Goal: Transaction & Acquisition: Purchase product/service

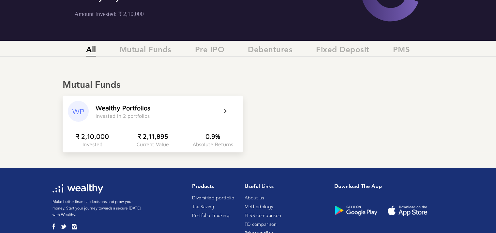
scroll to position [100, 0]
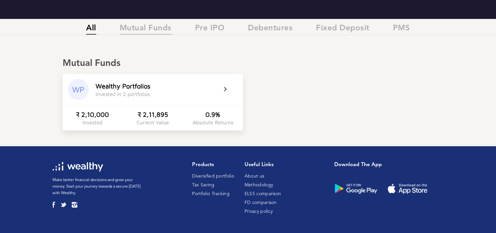
click at [145, 29] on span "Mutual Funds" at bounding box center [146, 29] width 52 height 11
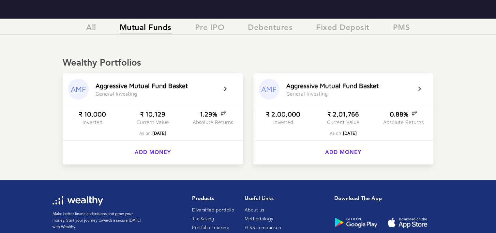
click at [352, 86] on div "A g g r e s s i v e M u t u a l F u n d B a s k e t" at bounding box center [332, 85] width 92 height 7
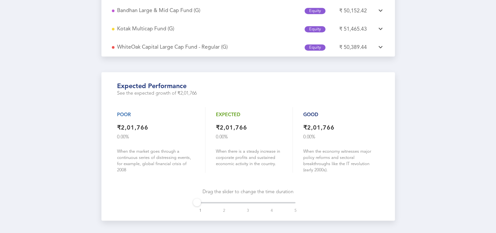
scroll to position [326, 0]
drag, startPoint x: 198, startPoint y: 199, endPoint x: 209, endPoint y: 199, distance: 11.7
click at [209, 199] on div "1 2 3 4 5" at bounding box center [247, 201] width 95 height 5
click at [226, 199] on div "1 2 3 4 5" at bounding box center [247, 201] width 95 height 5
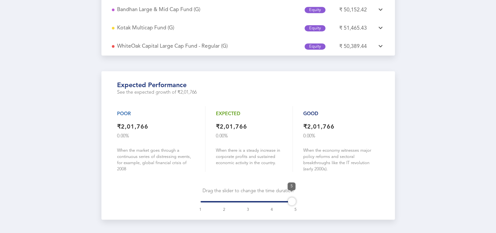
drag, startPoint x: 221, startPoint y: 199, endPoint x: 291, endPoint y: 196, distance: 69.4
click at [291, 197] on div at bounding box center [292, 201] width 8 height 8
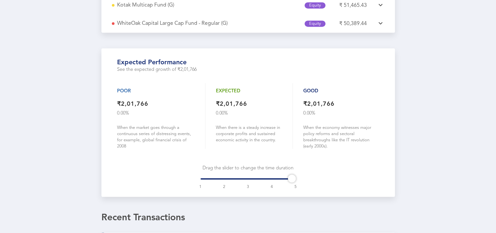
scroll to position [341, 0]
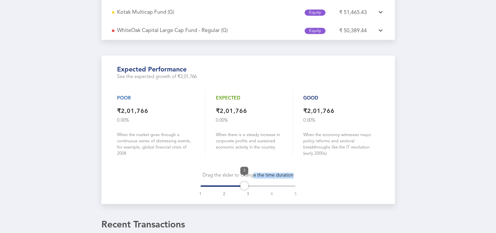
drag, startPoint x: 291, startPoint y: 181, endPoint x: 252, endPoint y: 177, distance: 39.3
click at [252, 177] on div "Expected performance See the expected growth of ₹2,01,766 Poor ₹2,01,766 0.00 %…" at bounding box center [247, 129] width 293 height 148
click at [239, 128] on div "Expected ₹2,01,766 0.00 % When there is a steady increase in corporate profits …" at bounding box center [249, 122] width 88 height 65
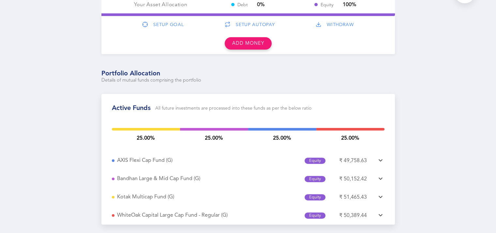
scroll to position [0, 0]
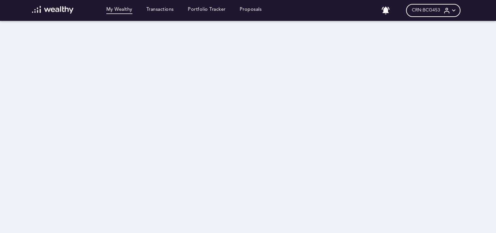
scroll to position [21, 0]
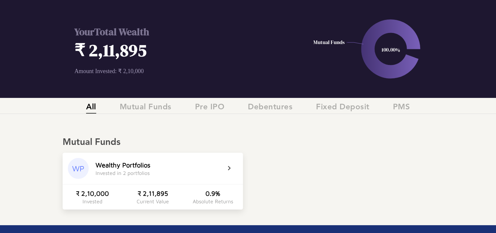
click at [109, 172] on div "Invested in 2 portfolios" at bounding box center [122, 173] width 54 height 6
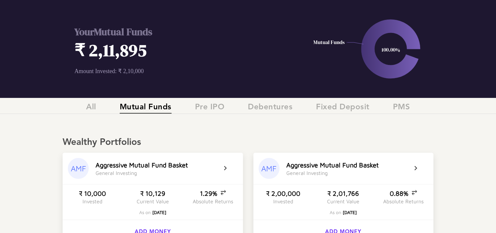
click at [109, 172] on div "G e n e r a l I n v e s t i n g" at bounding box center [115, 173] width 41 height 6
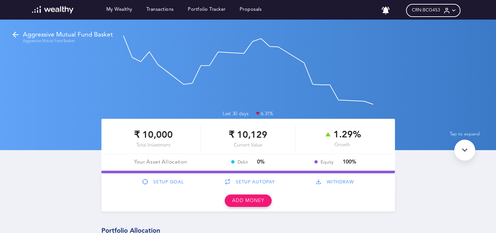
scroll to position [21, 0]
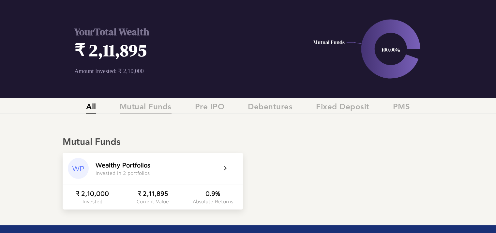
click at [134, 105] on span "Mutual Funds" at bounding box center [146, 108] width 52 height 11
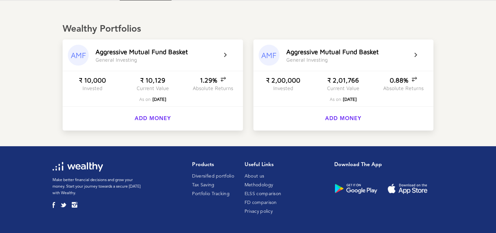
scroll to position [0, 0]
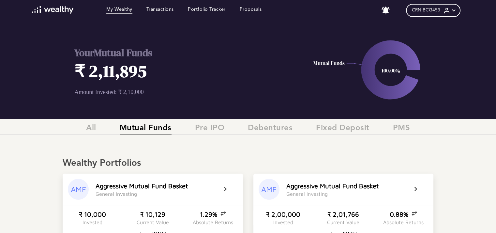
click at [51, 9] on img at bounding box center [52, 10] width 41 height 8
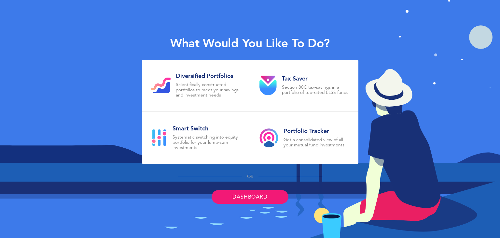
click at [245, 195] on link "Dashboard" at bounding box center [250, 197] width 77 height 14
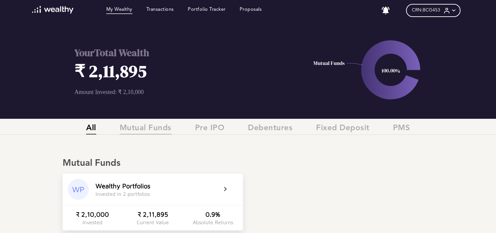
click at [134, 127] on span "Mutual Funds" at bounding box center [146, 128] width 52 height 11
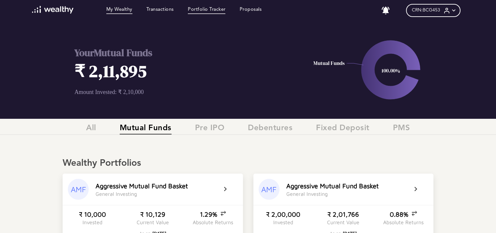
click at [210, 9] on link "Portfolio Tracker" at bounding box center [207, 10] width 38 height 7
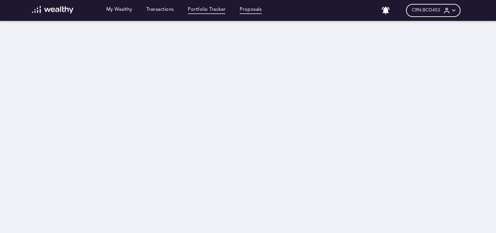
click at [254, 11] on link "Proposals" at bounding box center [250, 10] width 22 height 7
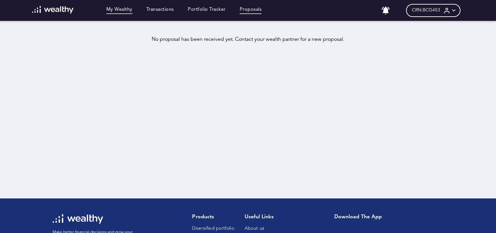
click at [112, 9] on link "My Wealthy" at bounding box center [119, 10] width 26 height 7
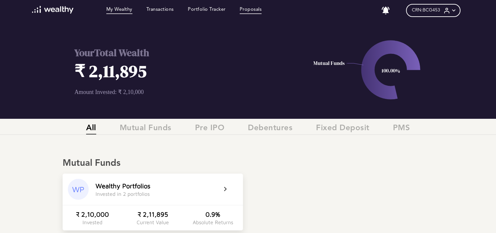
click at [246, 12] on link "Proposals" at bounding box center [250, 10] width 22 height 7
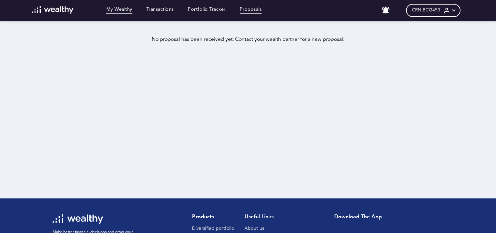
click at [120, 8] on link "My Wealthy" at bounding box center [119, 10] width 26 height 7
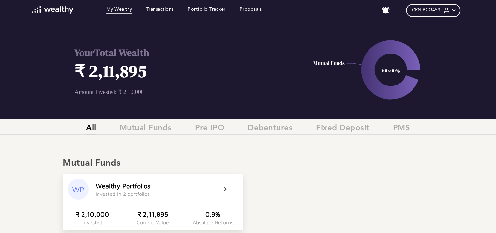
click at [398, 127] on span "PMS" at bounding box center [401, 128] width 17 height 11
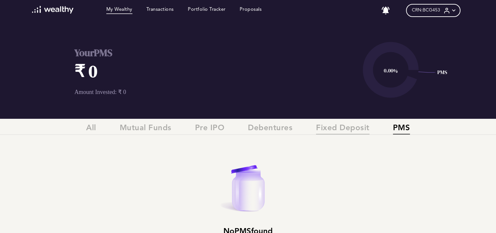
click at [367, 125] on span "Fixed Deposit" at bounding box center [342, 128] width 53 height 11
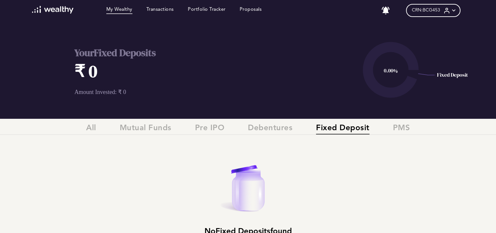
click at [55, 14] on link at bounding box center [62, 10] width 60 height 9
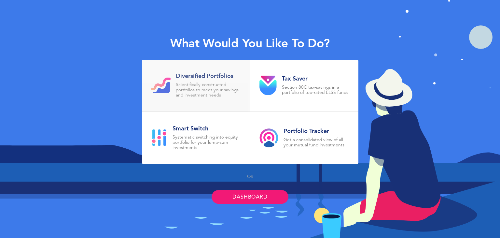
click at [203, 90] on p "Scientifically constructed portfolios to meet your savings and investment needs" at bounding box center [208, 90] width 65 height 16
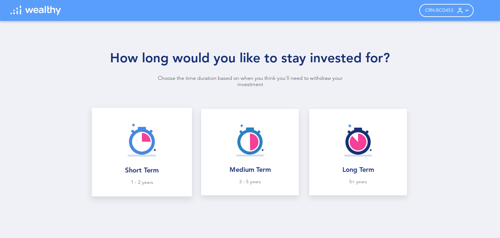
click at [136, 140] on img at bounding box center [142, 139] width 43 height 43
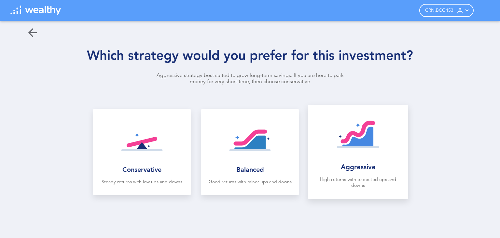
click at [368, 176] on div "Aggressive High returns with expected ups and downs" at bounding box center [359, 149] width 90 height 78
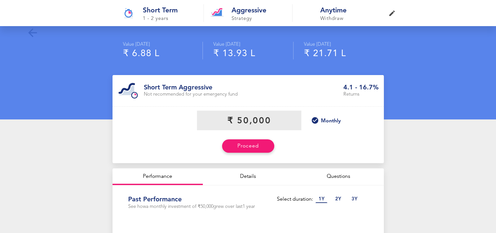
click at [238, 126] on input "currency" at bounding box center [249, 120] width 104 height 20
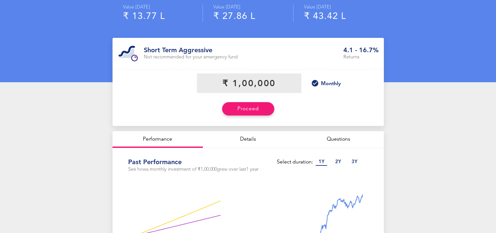
scroll to position [43, 0]
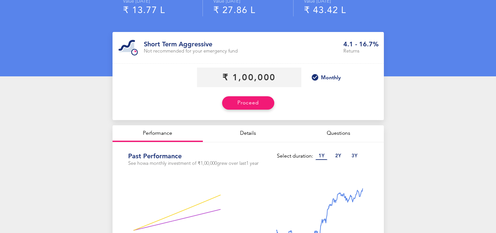
click at [330, 75] on p "Monthly" at bounding box center [331, 78] width 20 height 6
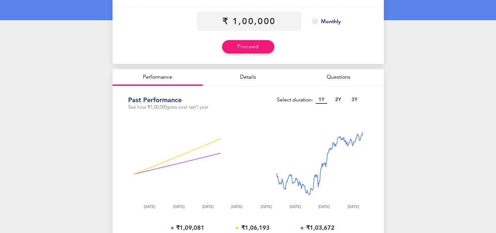
scroll to position [88, 0]
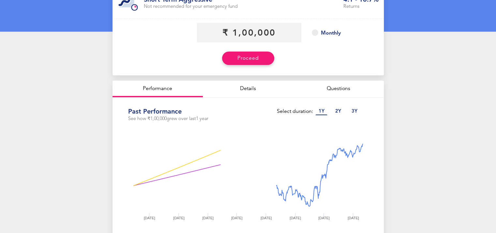
click at [337, 111] on p "2 Y" at bounding box center [338, 111] width 12 height 7
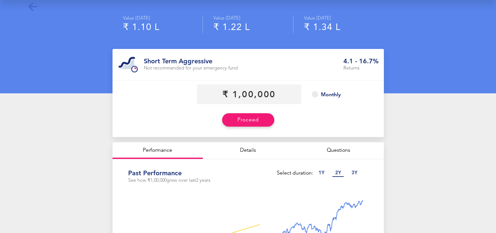
scroll to position [29, 0]
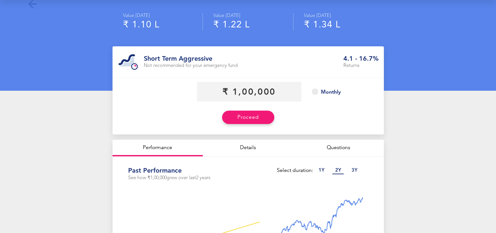
click at [355, 168] on p "3 Y" at bounding box center [354, 170] width 12 height 7
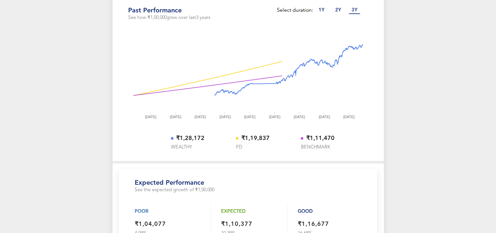
scroll to position [127, 0]
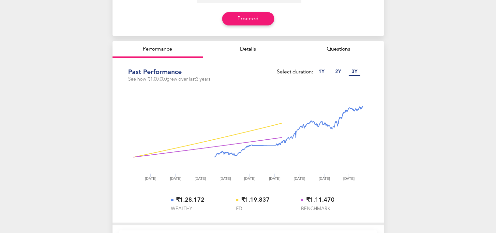
click at [340, 72] on p "2 Y" at bounding box center [338, 71] width 12 height 7
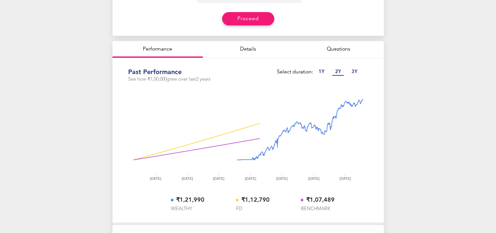
click at [327, 71] on p "1 Y" at bounding box center [321, 71] width 12 height 7
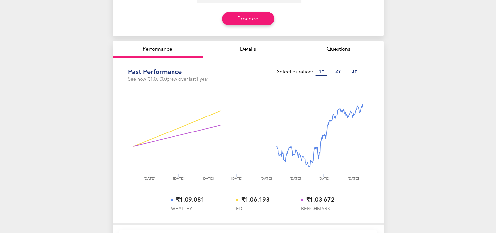
scroll to position [0, 0]
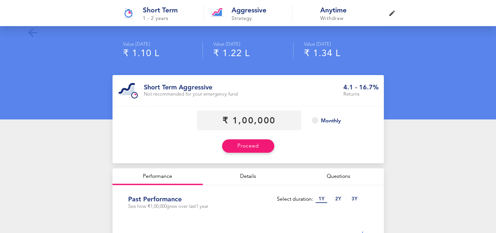
click at [326, 17] on p "Withdraw" at bounding box center [347, 19] width 54 height 7
click at [244, 14] on h1 "Aggressive" at bounding box center [258, 10] width 54 height 7
click at [174, 23] on div "Short Term 1 - 2 years Aggressive Strategy Anytime Withdraw" at bounding box center [248, 13] width 496 height 26
click at [240, 124] on input "currency" at bounding box center [249, 120] width 104 height 20
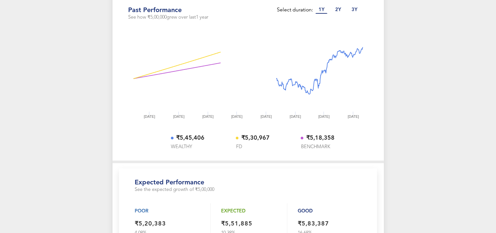
scroll to position [115, 0]
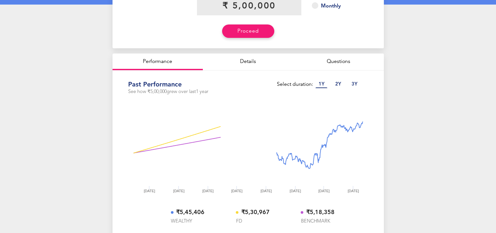
type input "₹ 5,00,000"
click at [336, 83] on p "2 Y" at bounding box center [338, 84] width 12 height 7
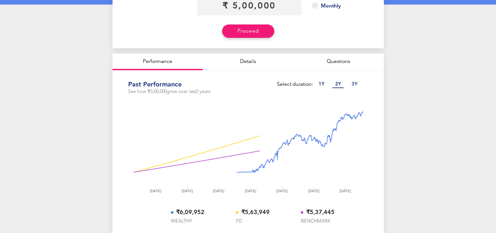
click at [354, 81] on p "3 Y" at bounding box center [354, 84] width 12 height 7
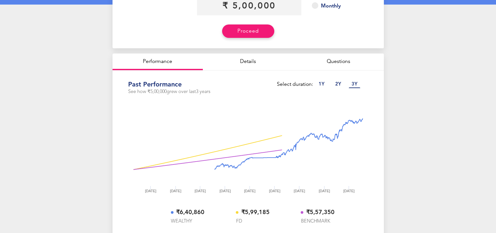
click at [325, 83] on p "1 Y" at bounding box center [321, 84] width 12 height 7
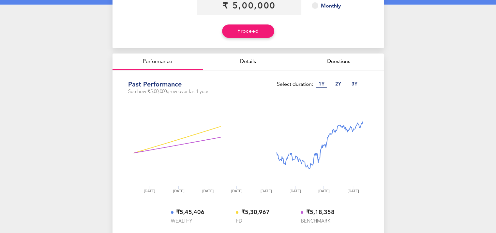
scroll to position [0, 0]
